Goal: Check status: Check status

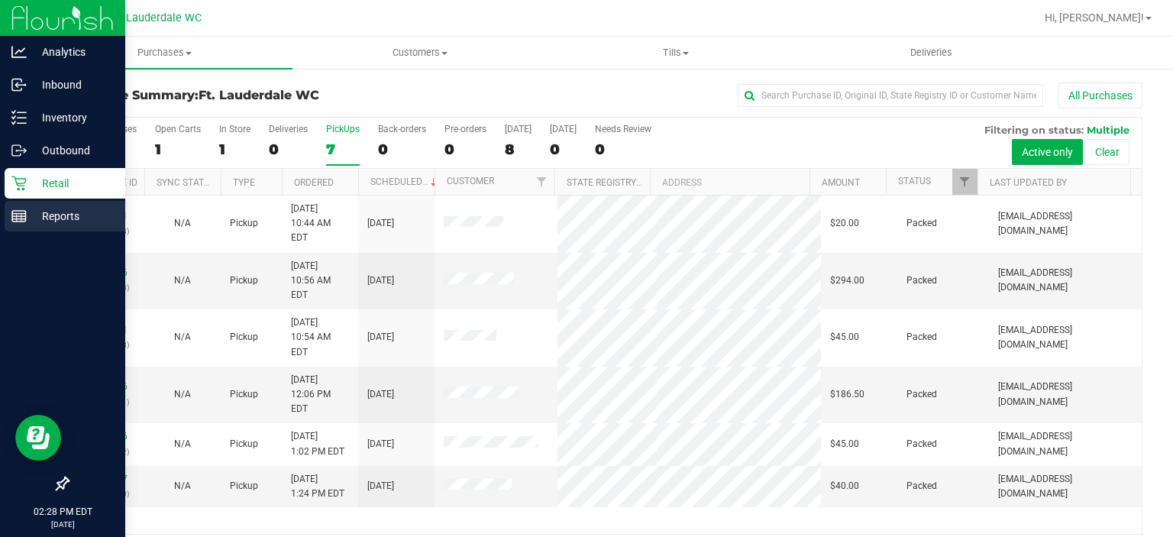
click at [31, 210] on p "Reports" at bounding box center [73, 216] width 92 height 18
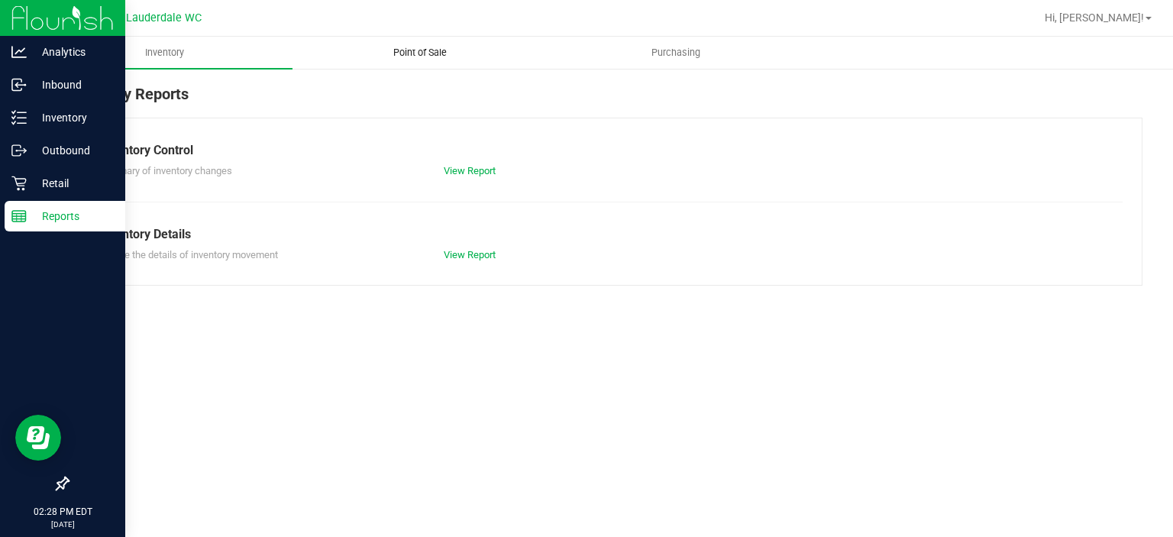
click at [438, 53] on span "Point of Sale" at bounding box center [420, 53] width 95 height 14
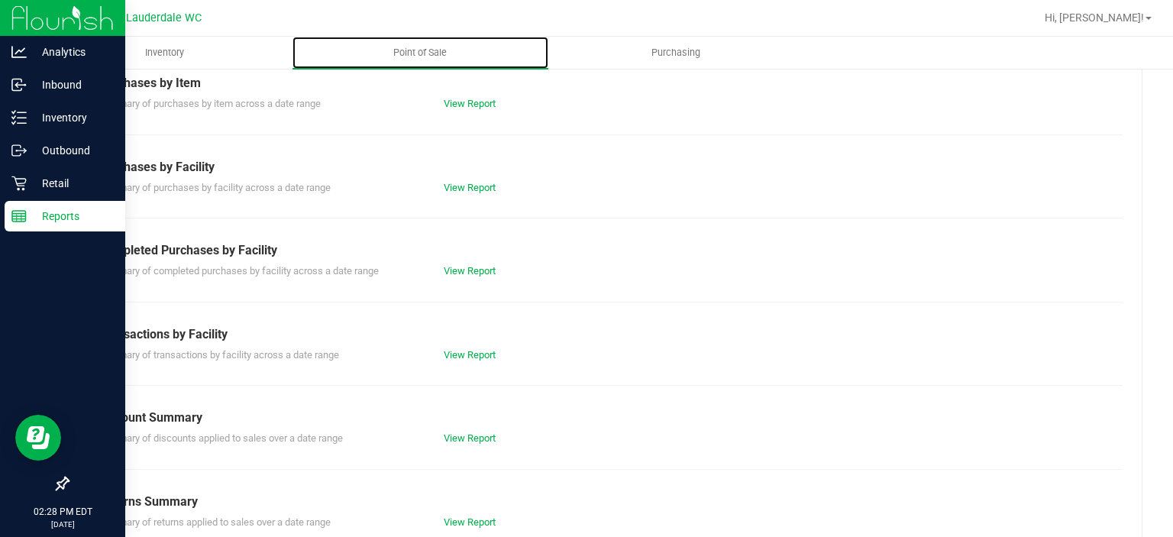
scroll to position [264, 0]
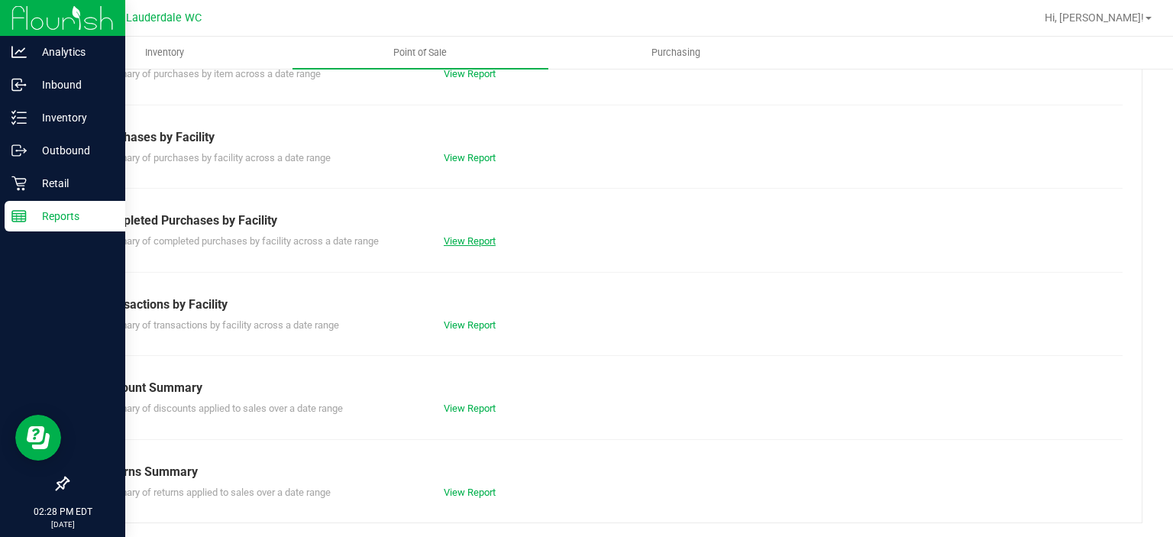
click at [451, 241] on link "View Report" at bounding box center [470, 240] width 52 height 11
